Goal: Entertainment & Leisure: Consume media (video, audio)

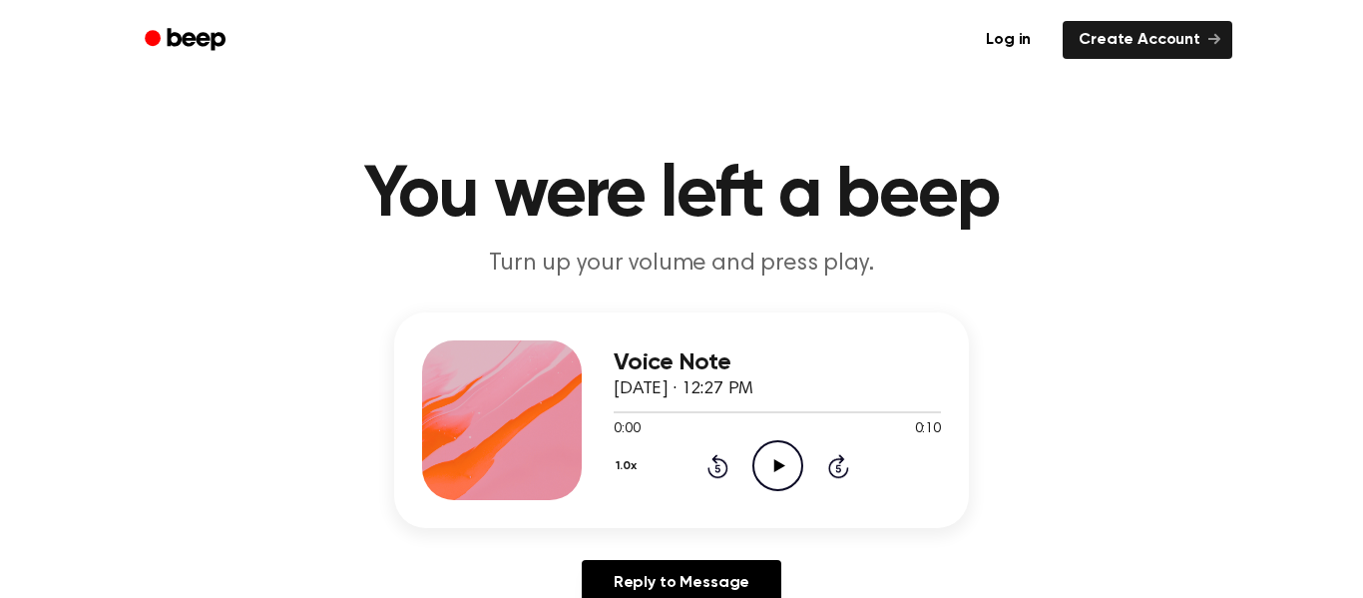
click at [786, 477] on icon "Play Audio" at bounding box center [777, 465] width 51 height 51
click at [775, 465] on icon at bounding box center [778, 465] width 11 height 13
click at [794, 476] on icon "Play Audio" at bounding box center [777, 465] width 51 height 51
click at [779, 443] on icon "Play Audio" at bounding box center [777, 465] width 51 height 51
click at [768, 461] on icon "Play Audio" at bounding box center [777, 465] width 51 height 51
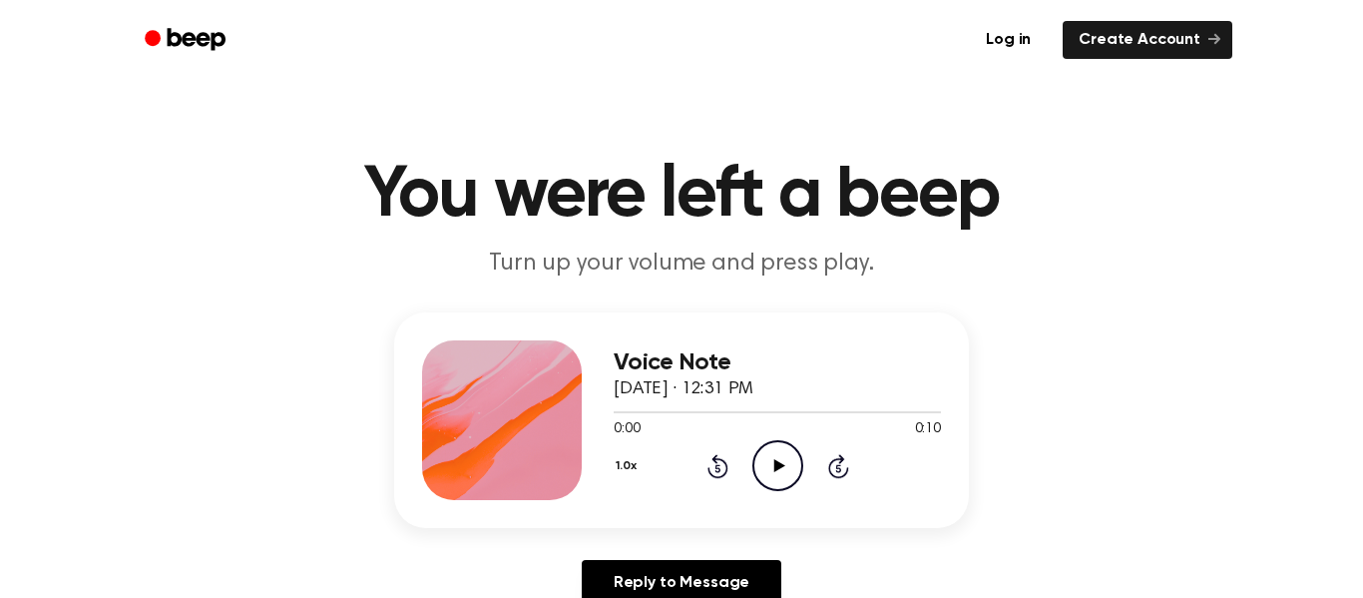
click at [766, 465] on icon "Play Audio" at bounding box center [777, 465] width 51 height 51
click at [767, 465] on icon "Play Audio" at bounding box center [777, 465] width 51 height 51
click at [782, 477] on icon "Play Audio" at bounding box center [777, 465] width 51 height 51
click at [780, 459] on icon "Play Audio" at bounding box center [777, 465] width 51 height 51
click at [781, 458] on icon "Play Audio" at bounding box center [777, 465] width 51 height 51
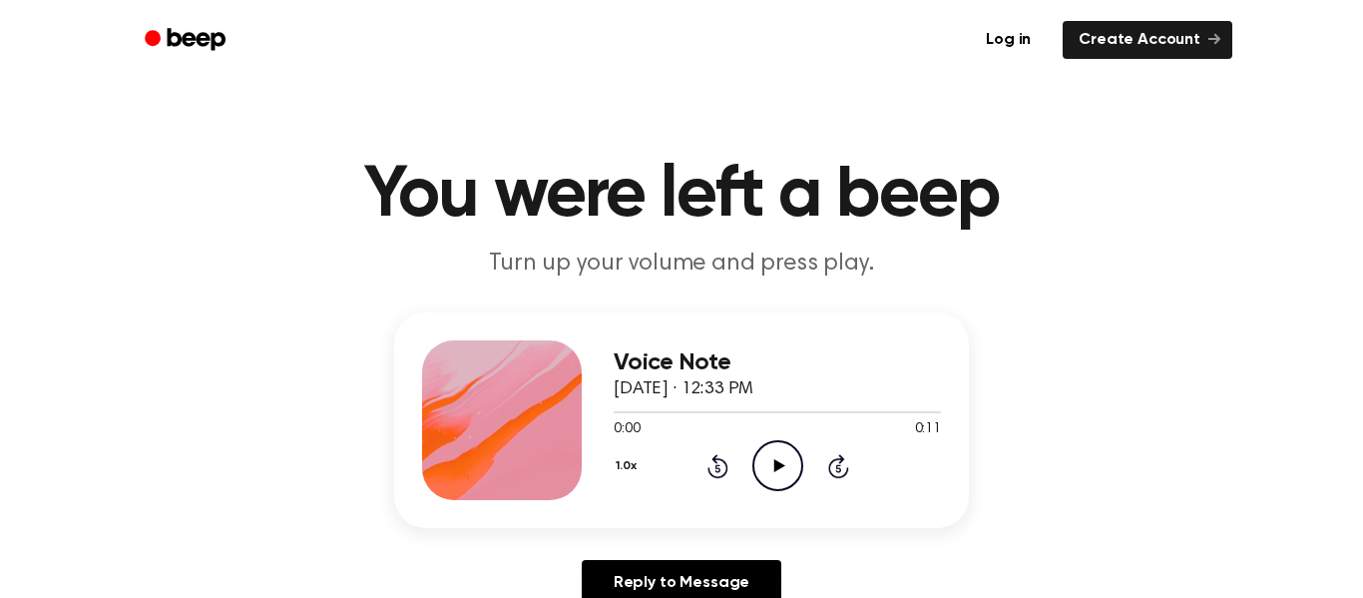
click at [776, 475] on icon "Play Audio" at bounding box center [777, 465] width 51 height 51
click at [762, 462] on icon "Play Audio" at bounding box center [777, 465] width 51 height 51
click at [758, 461] on icon "Play Audio" at bounding box center [777, 465] width 51 height 51
click at [775, 452] on icon "Play Audio" at bounding box center [777, 465] width 51 height 51
click at [778, 447] on icon "Play Audio" at bounding box center [777, 465] width 51 height 51
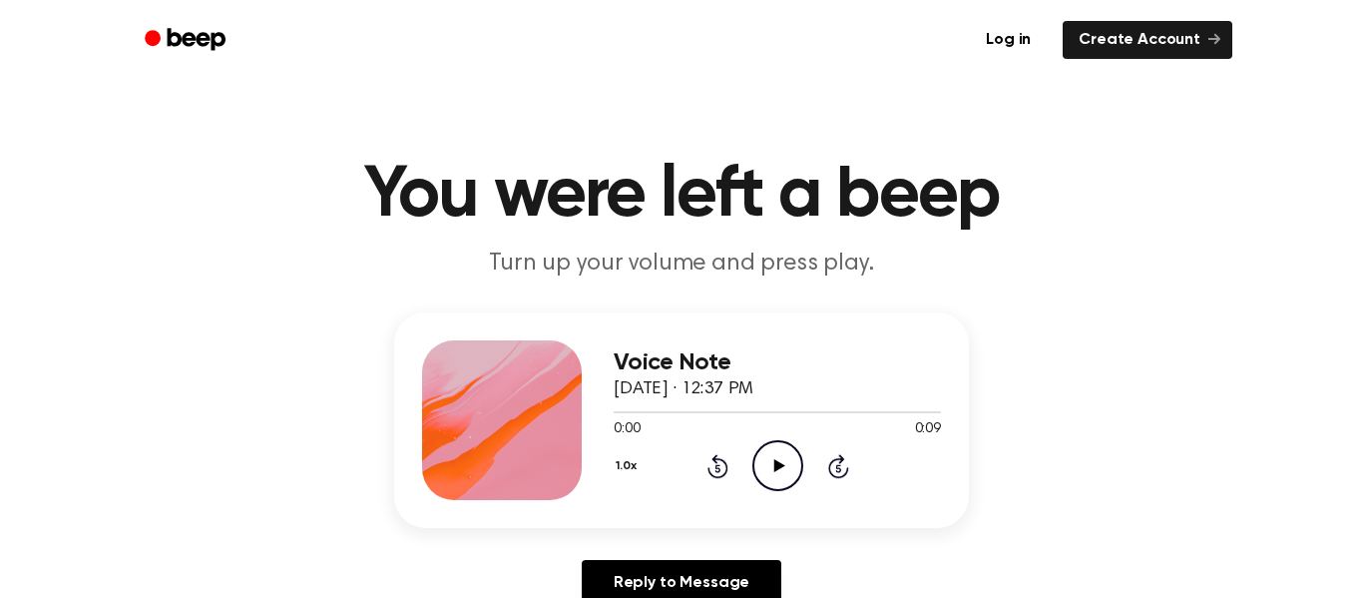
click at [786, 453] on icon "Play Audio" at bounding box center [777, 465] width 51 height 51
click at [775, 465] on icon at bounding box center [778, 465] width 11 height 13
click at [774, 450] on icon "Play Audio" at bounding box center [777, 465] width 51 height 51
click at [786, 454] on icon "Play Audio" at bounding box center [777, 465] width 51 height 51
click at [769, 458] on icon "Play Audio" at bounding box center [777, 465] width 51 height 51
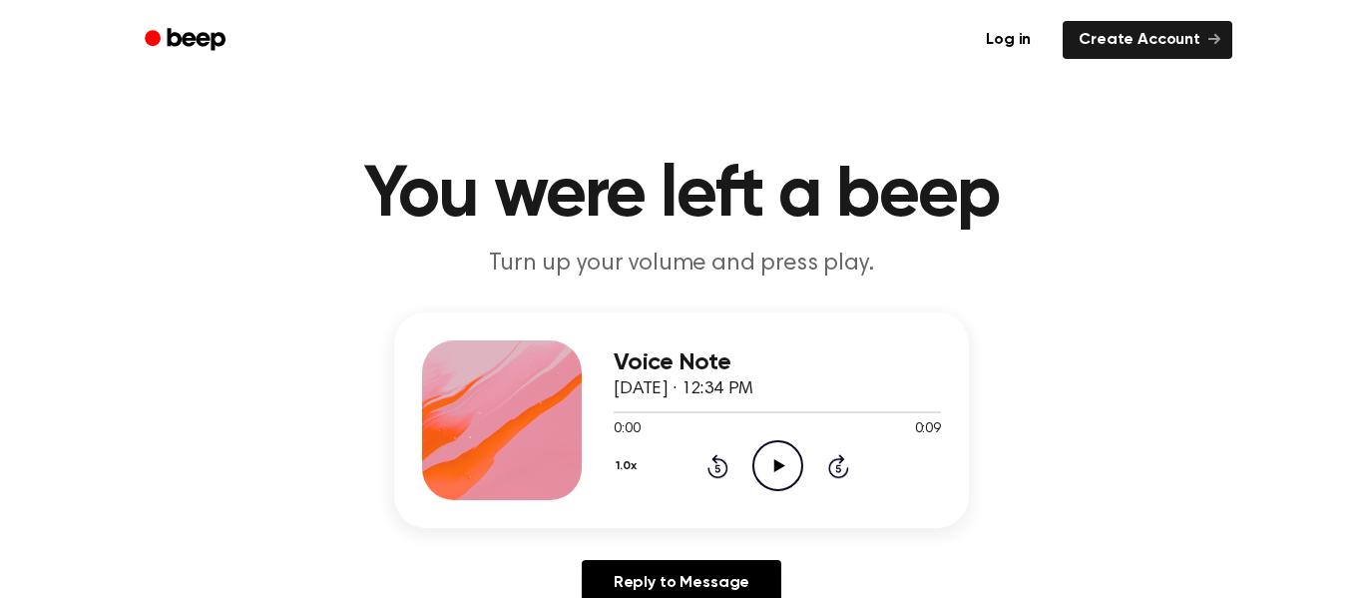
click at [759, 474] on icon "Play Audio" at bounding box center [777, 465] width 51 height 51
click at [787, 451] on icon "Play Audio" at bounding box center [777, 465] width 51 height 51
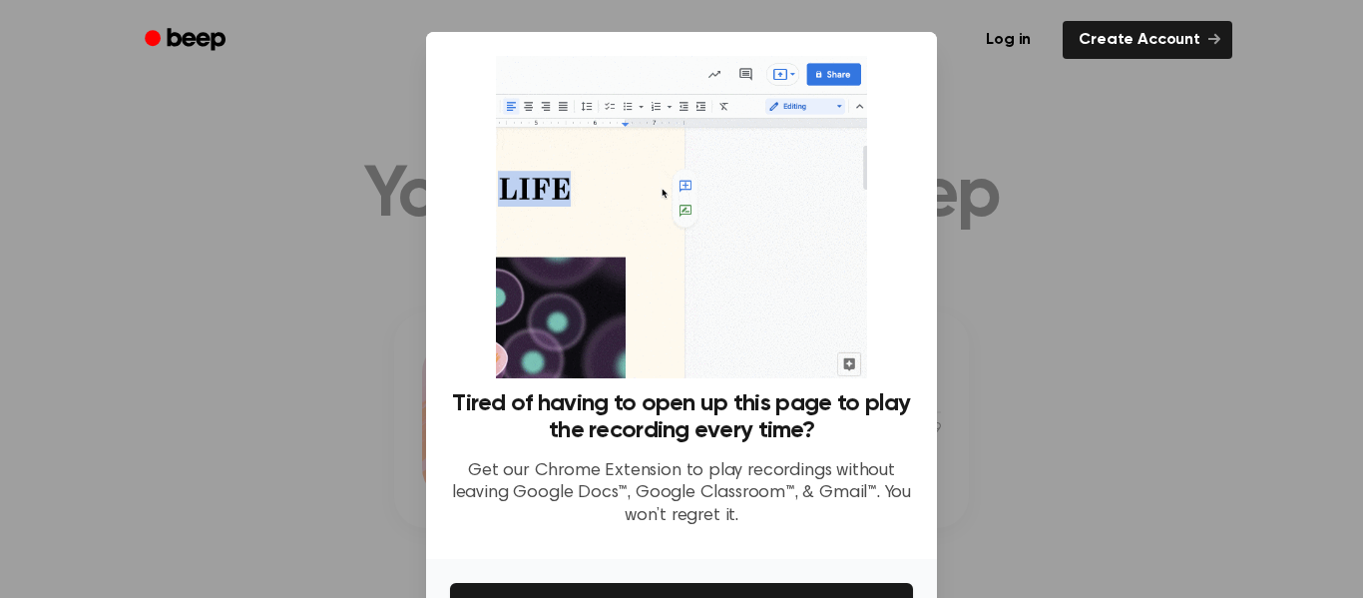
click at [1066, 232] on div at bounding box center [681, 299] width 1363 height 598
click at [1109, 234] on div at bounding box center [681, 299] width 1363 height 598
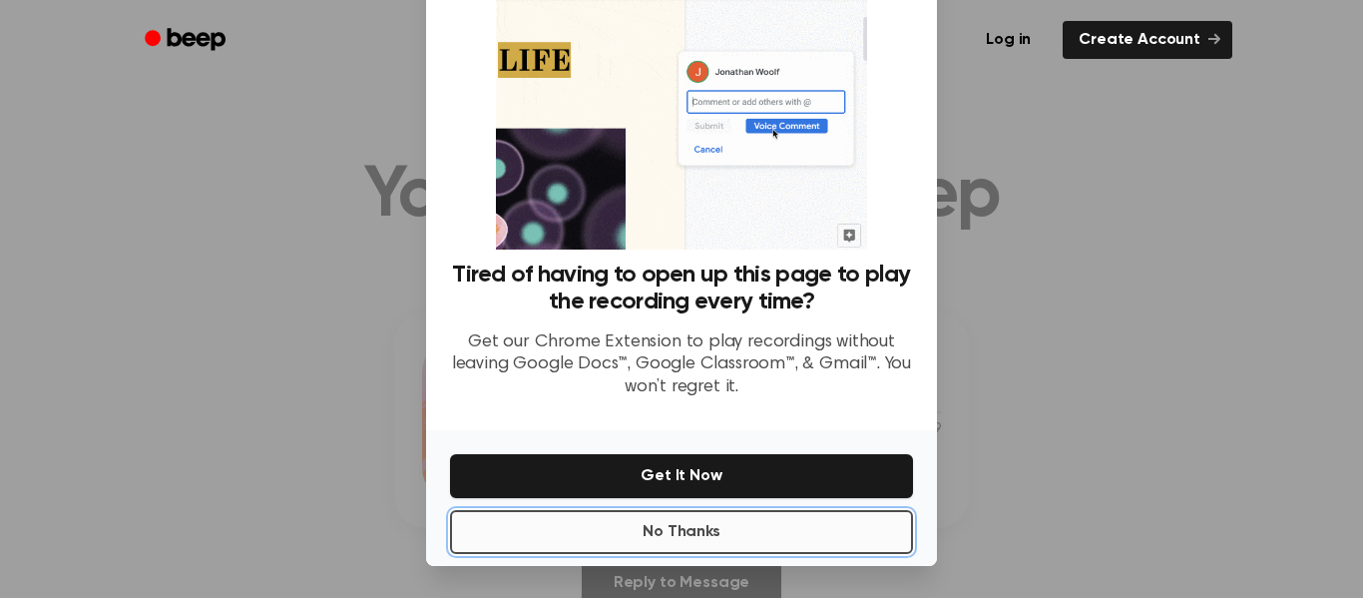
click at [685, 544] on button "No Thanks" at bounding box center [681, 532] width 463 height 44
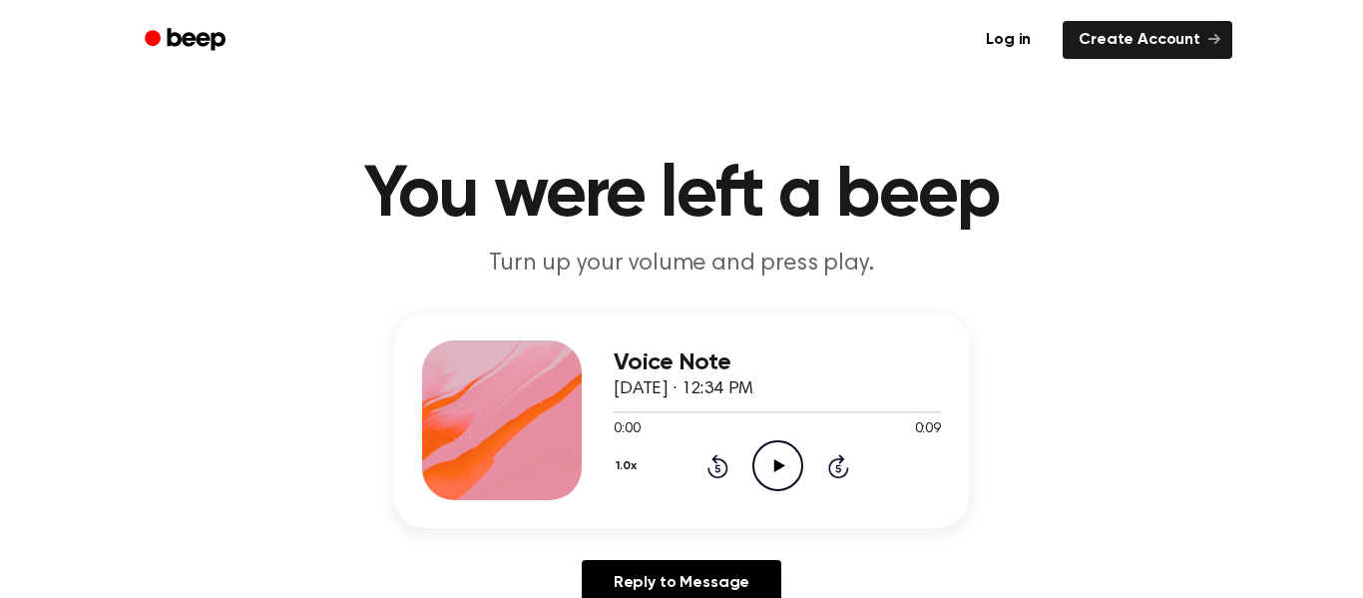
click at [780, 467] on icon at bounding box center [778, 465] width 11 height 13
